Goal: Task Accomplishment & Management: Manage account settings

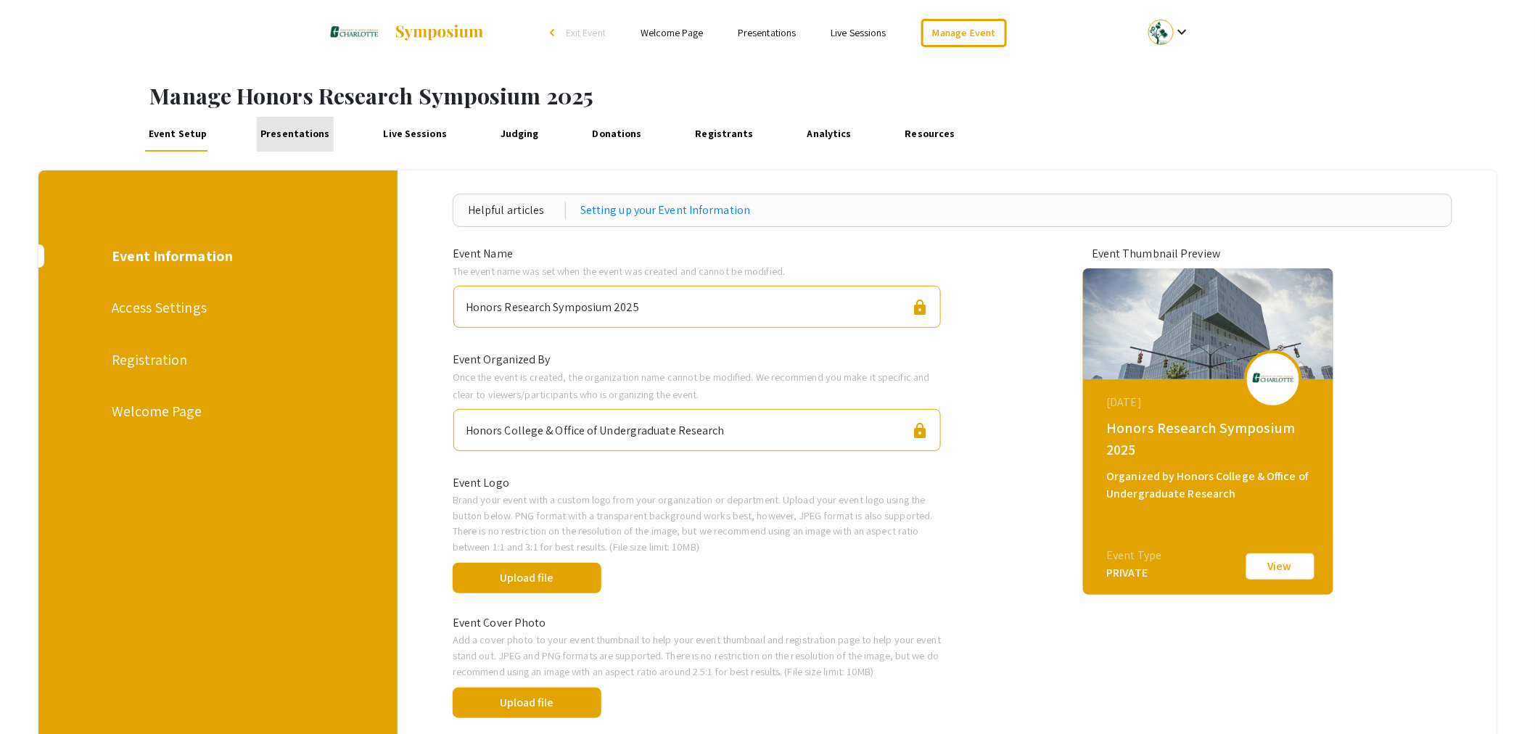
click at [294, 132] on link "Presentations" at bounding box center [295, 134] width 77 height 35
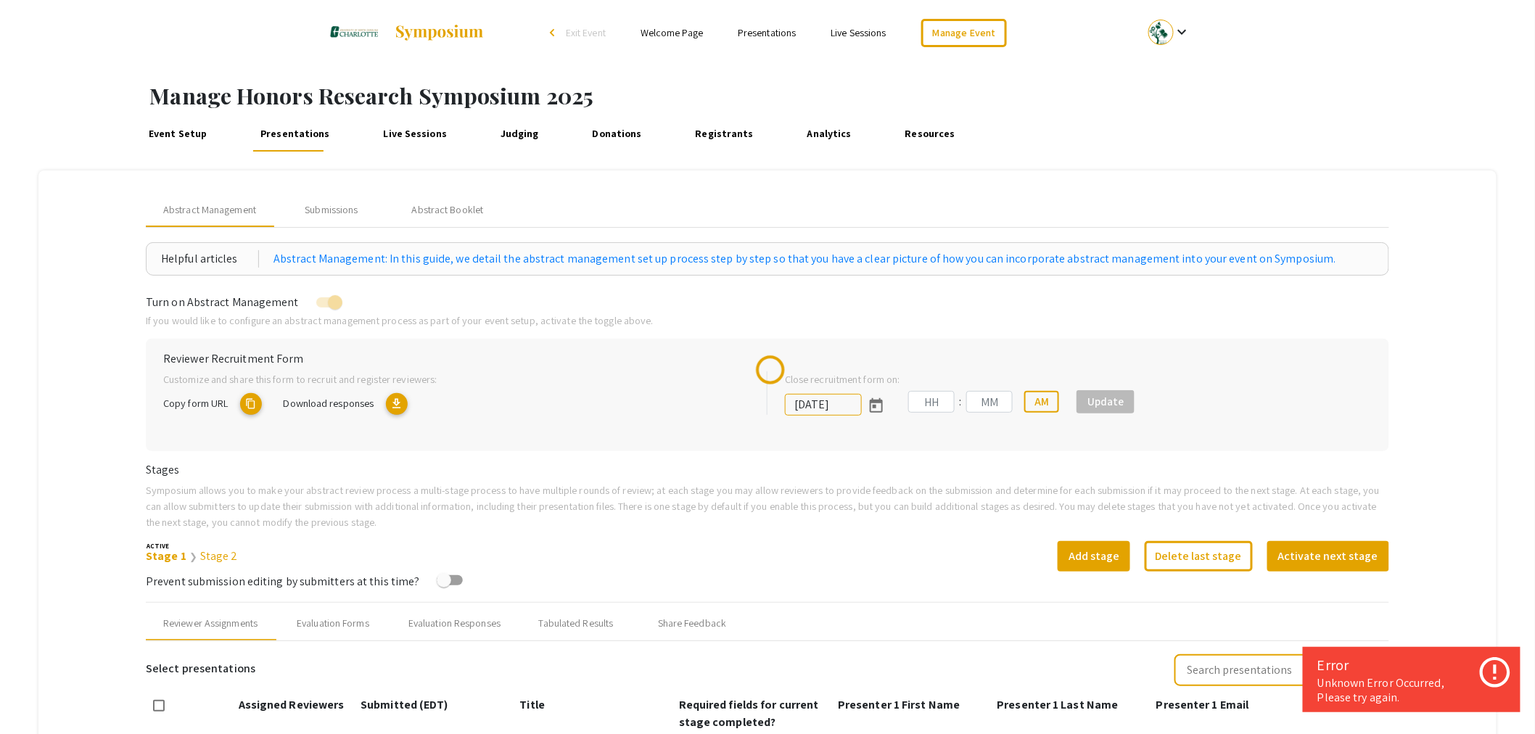
type input "[DATE]"
type input "11"
click at [685, 634] on div "Share Feedback" at bounding box center [692, 623] width 116 height 35
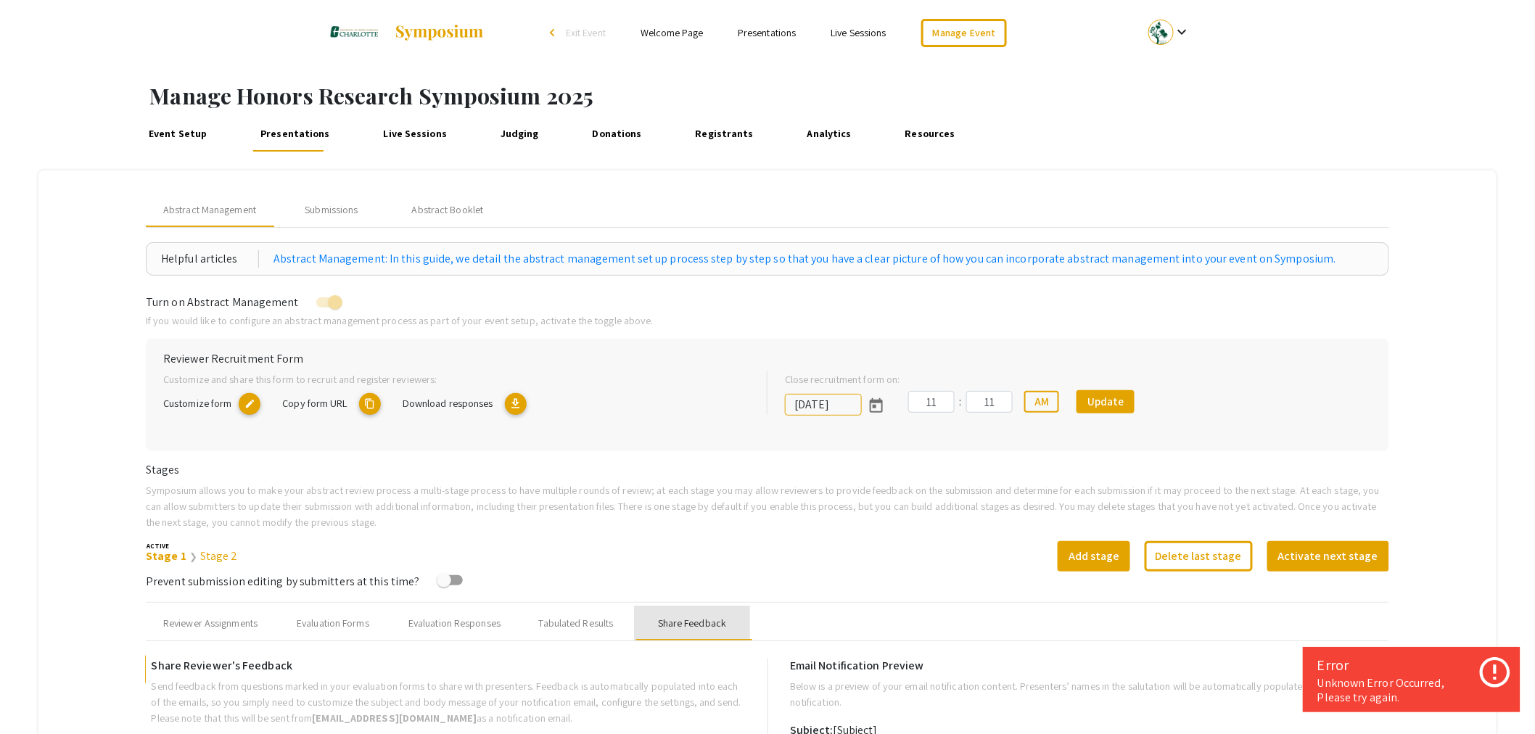
type input "Honors Research Symposium Abstract Feedback"
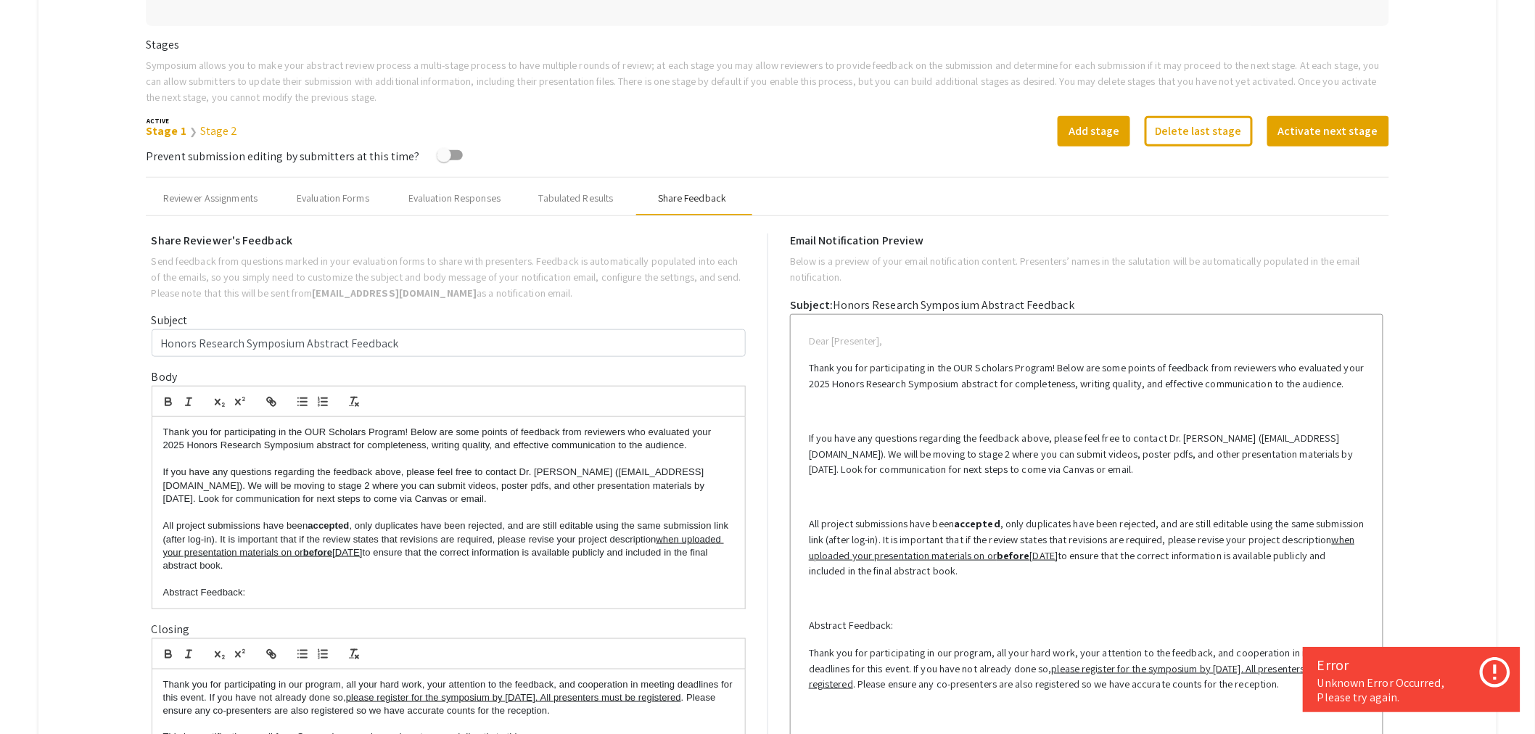
scroll to position [564, 0]
